Goal: Entertainment & Leisure: Browse casually

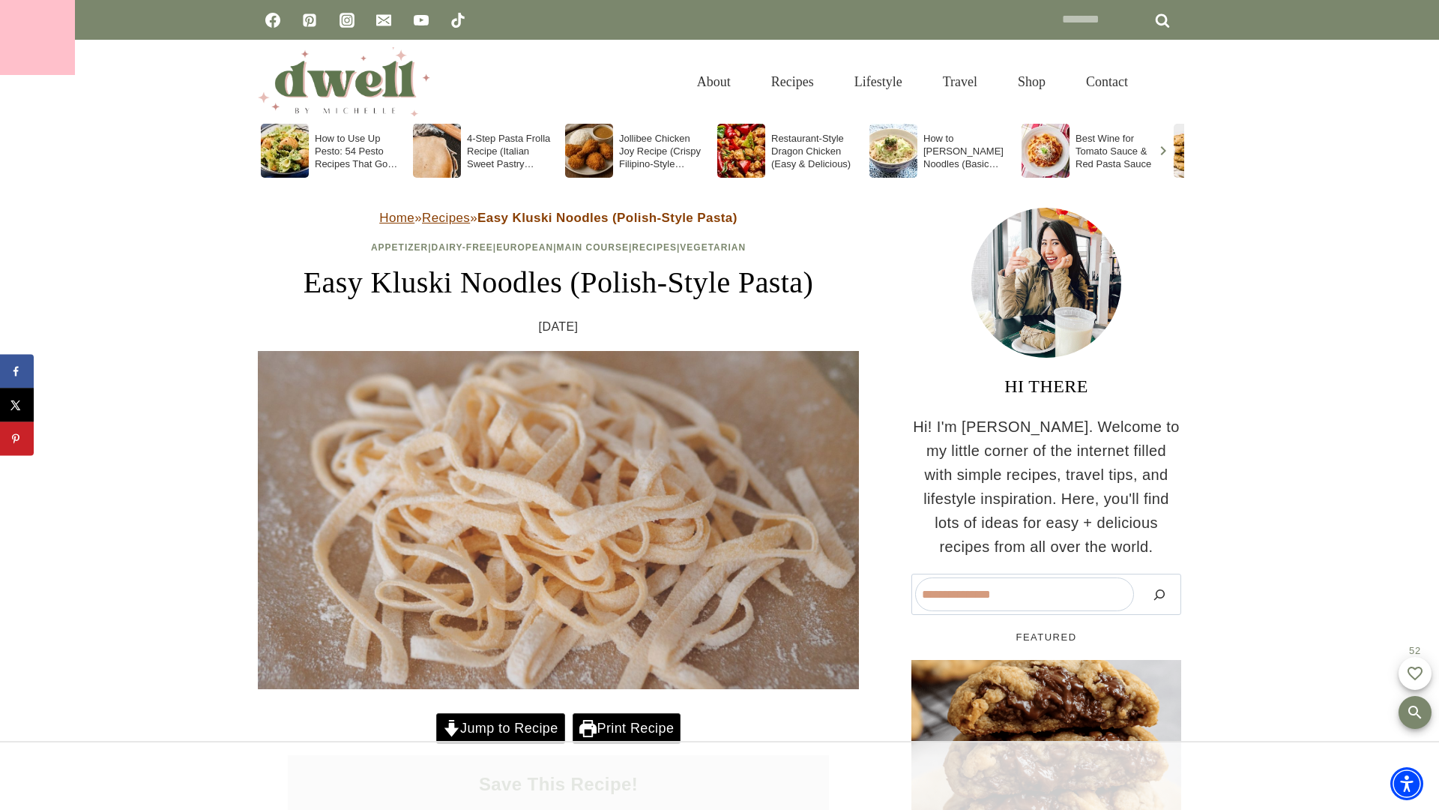
click at [37, 37] on div at bounding box center [37, 37] width 75 height 75
